Goal: Information Seeking & Learning: Learn about a topic

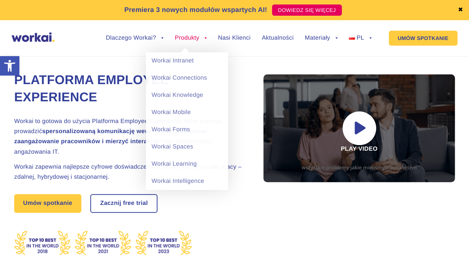
click at [205, 36] on link "Produkty" at bounding box center [191, 38] width 32 height 6
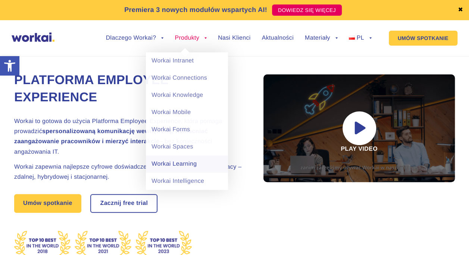
click at [164, 162] on link "Workai Learning" at bounding box center [187, 163] width 82 height 17
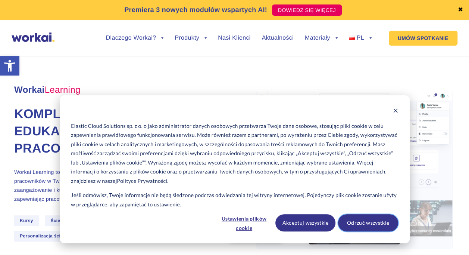
click at [352, 221] on button "Odrzuć wszystkie" at bounding box center [368, 222] width 60 height 17
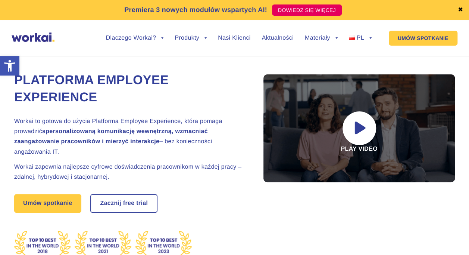
click at [107, 141] on strong "spersonalizowaną komunikację wewnętrzną, wzmacniać zaangażowanie pracowników i …" at bounding box center [111, 136] width 194 height 16
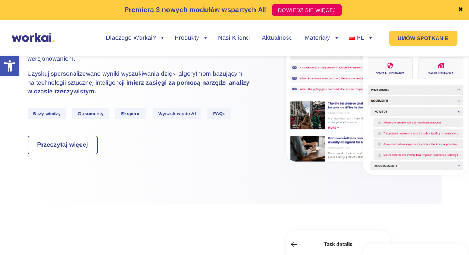
scroll to position [1101, 0]
